Goal: Task Accomplishment & Management: Complete application form

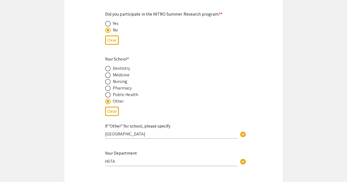
scroll to position [587, 0]
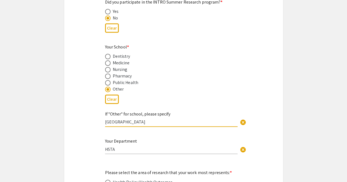
drag, startPoint x: 164, startPoint y: 116, endPoint x: 92, endPoint y: 120, distance: 71.6
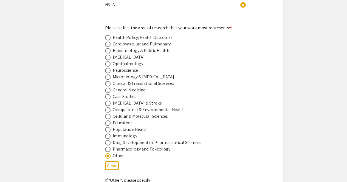
scroll to position [731, 0]
type input "HSTA"
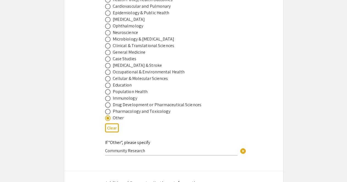
scroll to position [775, 0]
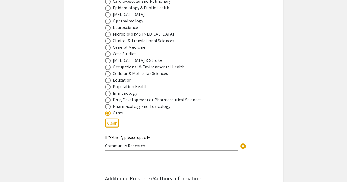
click at [145, 142] on div "If "Other", please specify Community Research cancel" at bounding box center [171, 140] width 132 height 21
drag, startPoint x: 145, startPoint y: 140, endPoint x: 91, endPoint y: 143, distance: 53.6
click at [116, 119] on button "Clear" at bounding box center [112, 123] width 14 height 9
radio input "false"
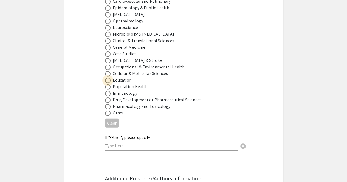
click at [109, 78] on span at bounding box center [107, 80] width 5 height 5
click at [109, 78] on input "radio" at bounding box center [107, 80] width 5 height 5
radio input "true"
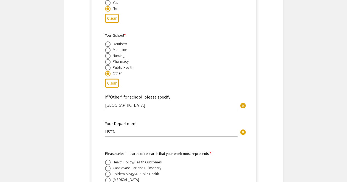
scroll to position [1371, 0]
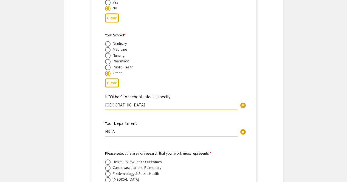
drag, startPoint x: 163, startPoint y: 96, endPoint x: 95, endPoint y: 99, distance: 67.5
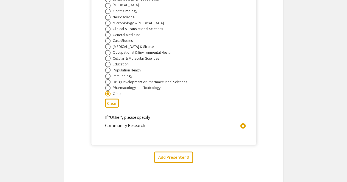
scroll to position [1545, 0]
type input "HSTA"
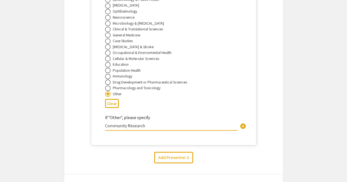
drag, startPoint x: 153, startPoint y: 113, endPoint x: 84, endPoint y: 115, distance: 68.8
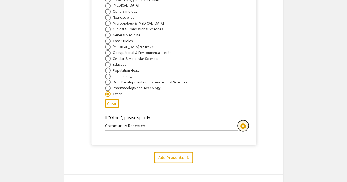
click at [243, 123] on span "cancel" at bounding box center [242, 126] width 7 height 7
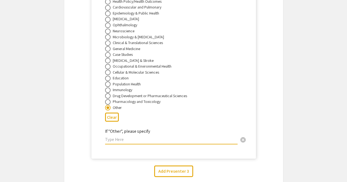
scroll to position [1530, 0]
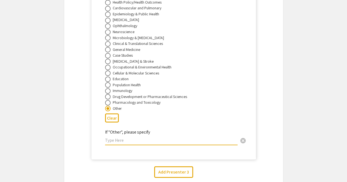
click at [109, 76] on span at bounding box center [107, 78] width 5 height 5
click at [109, 76] on input "radio" at bounding box center [107, 78] width 5 height 5
radio input "true"
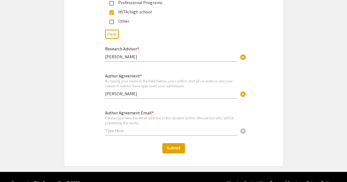
scroll to position [2098, 0]
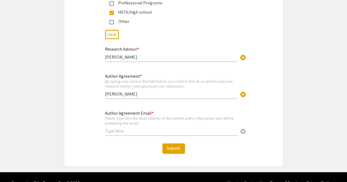
click at [141, 128] on input "text" at bounding box center [171, 131] width 132 height 6
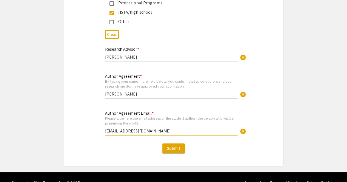
type input "[EMAIL_ADDRESS][DOMAIN_NAME]"
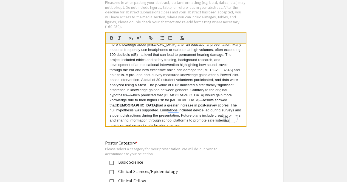
scroll to position [1875, 0]
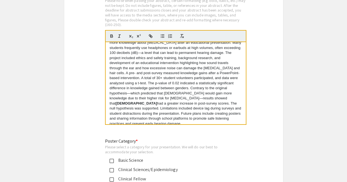
click at [174, 97] on p "This intervention project explored whether [DEMOGRAPHIC_DATA] or [DEMOGRAPHIC_D…" at bounding box center [176, 78] width 132 height 96
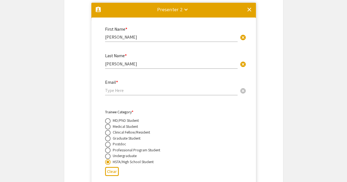
scroll to position [973, 0]
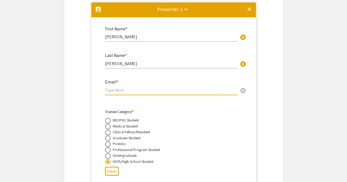
click at [166, 87] on input "email" at bounding box center [171, 90] width 132 height 6
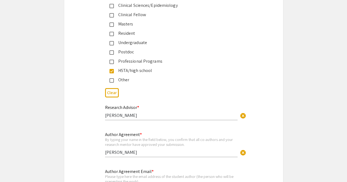
scroll to position [2099, 0]
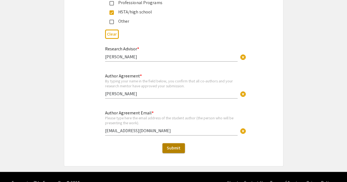
type input "[EMAIL_ADDRESS][DOMAIN_NAME]"
click at [172, 145] on span "Submit" at bounding box center [174, 148] width 14 height 6
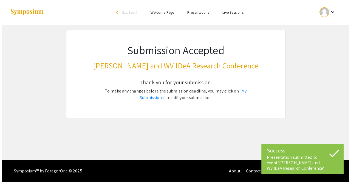
scroll to position [0, 0]
